Goal: Information Seeking & Learning: Check status

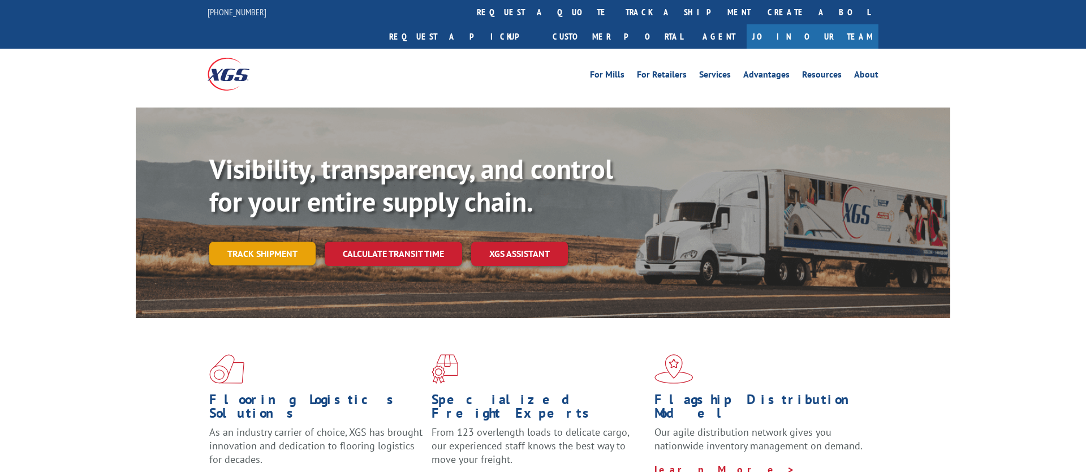
click at [226, 242] on link "Track shipment" at bounding box center [262, 254] width 106 height 24
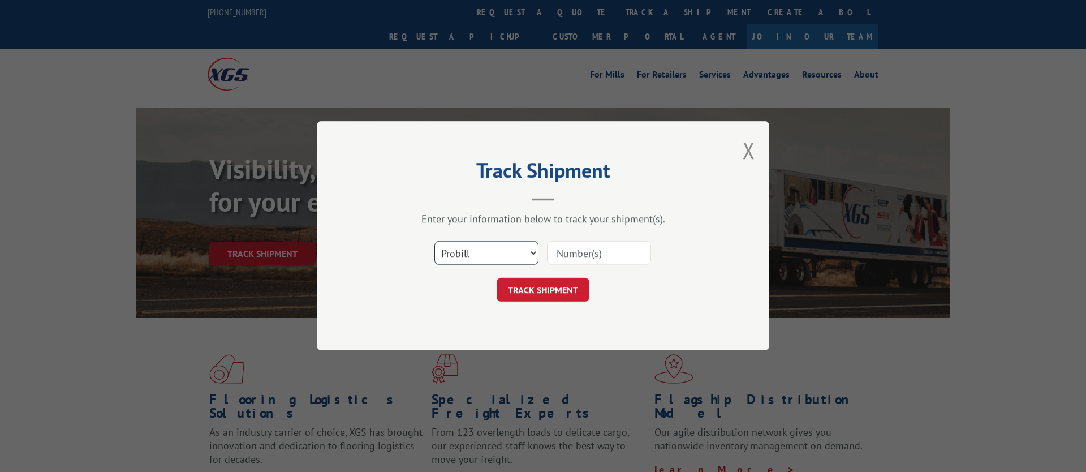
click at [459, 260] on select "Select category... Probill BOL PO" at bounding box center [487, 254] width 104 height 24
click at [471, 255] on select "Select category... Probill BOL PO" at bounding box center [487, 254] width 104 height 24
click at [480, 249] on select "Select category... Probill BOL PO" at bounding box center [487, 254] width 104 height 24
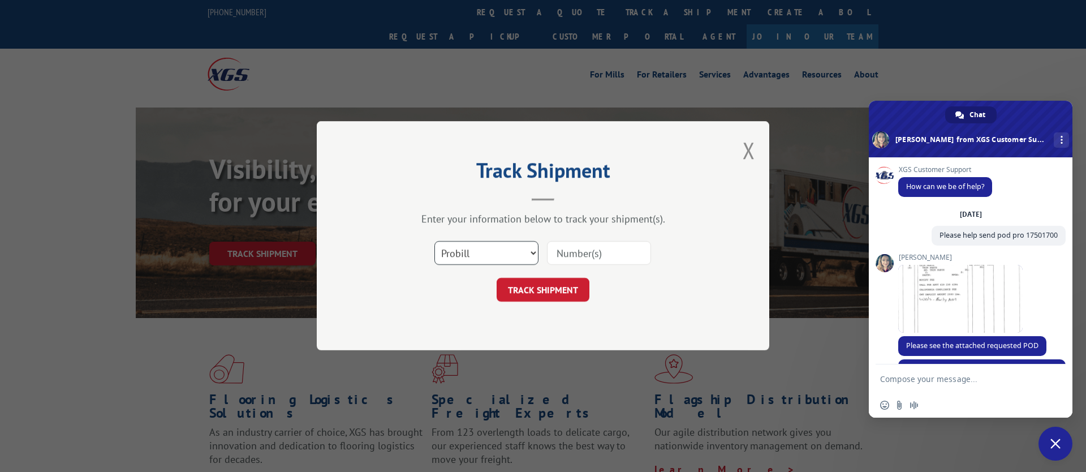
scroll to position [443, 0]
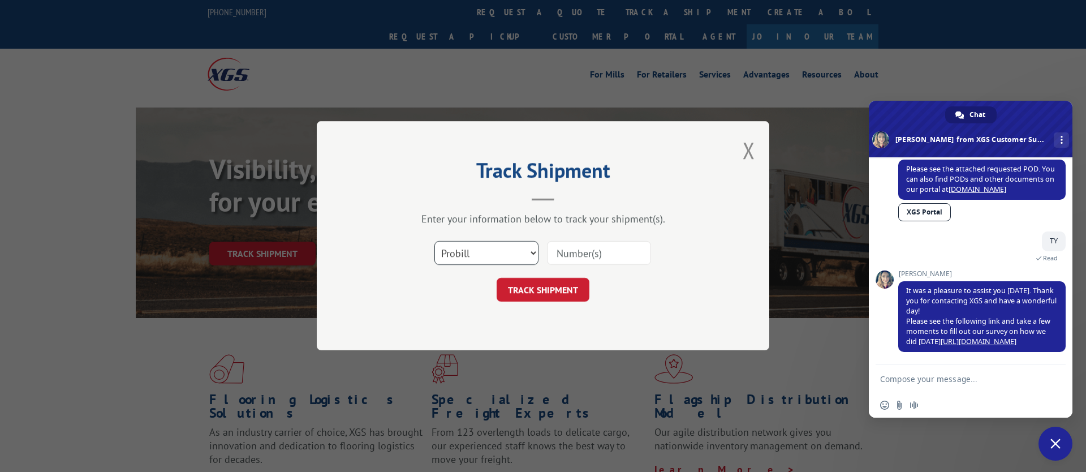
select select "bol"
click at [435, 242] on select "Select category... Probill BOL PO" at bounding box center [487, 254] width 104 height 24
click at [595, 251] on input at bounding box center [599, 254] width 104 height 24
click at [561, 283] on button "TRACK SHIPMENT" at bounding box center [543, 290] width 93 height 24
